Goal: Transaction & Acquisition: Purchase product/service

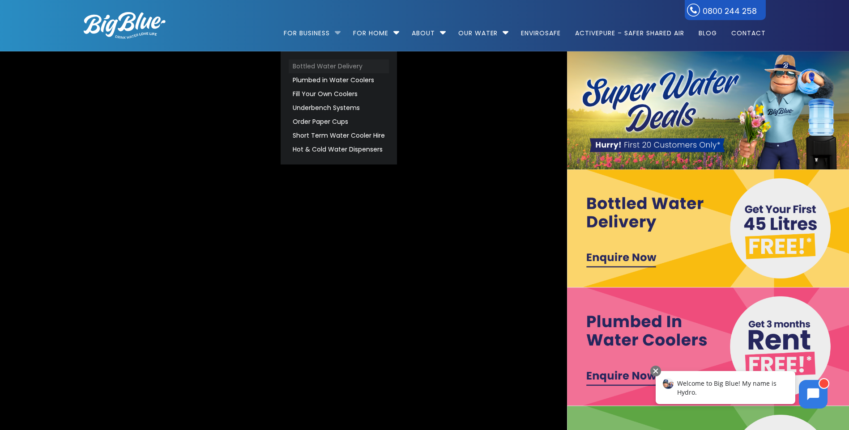
click at [309, 64] on link "Bottled Water Delivery" at bounding box center [339, 67] width 100 height 14
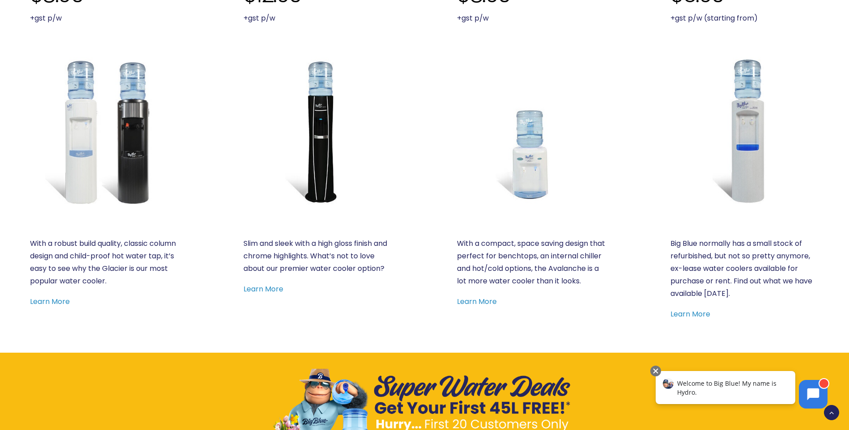
scroll to position [492, 0]
click at [52, 304] on link "Learn More" at bounding box center [50, 301] width 40 height 10
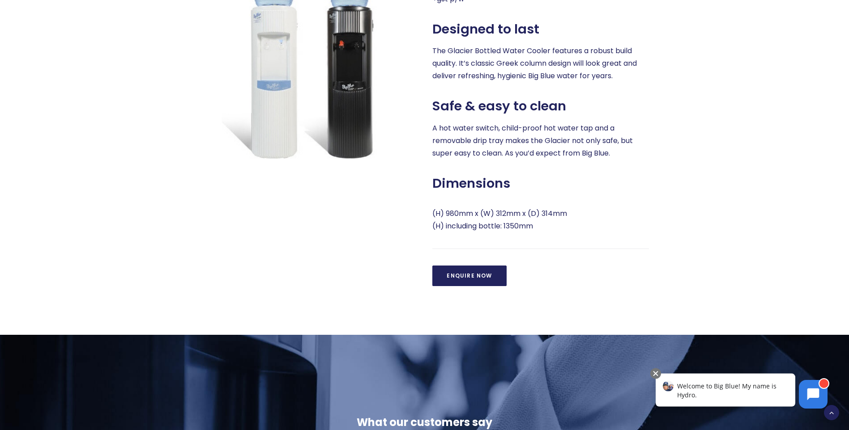
scroll to position [403, 0]
